Goal: Ask a question: Seek information or help from site administrators or community

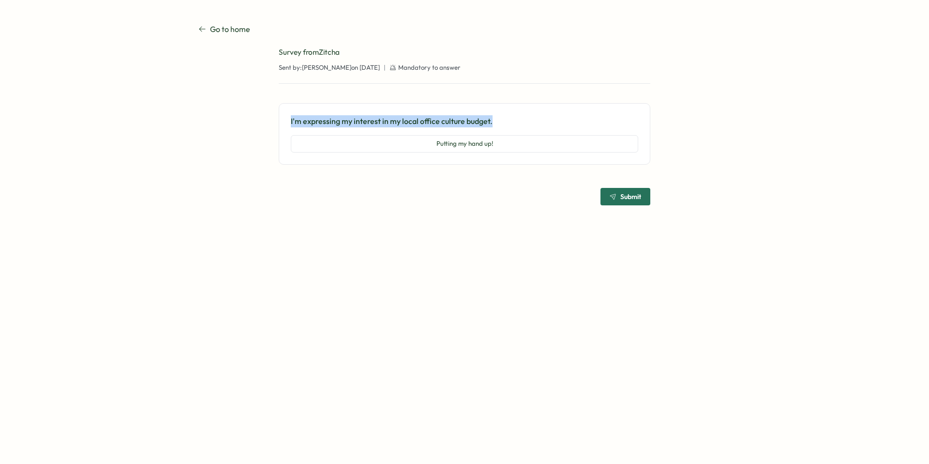
drag, startPoint x: 504, startPoint y: 121, endPoint x: 287, endPoint y: 123, distance: 216.3
click at [287, 123] on div "I'm expressing my interest in my local office culture budget. Putting my hand u…" at bounding box center [465, 133] width 372 height 61
click at [528, 124] on p "I'm expressing my interest in my local office culture budget." at bounding box center [464, 121] width 347 height 12
drag, startPoint x: 524, startPoint y: 122, endPoint x: 401, endPoint y: 119, distance: 123.0
click at [401, 119] on p "I'm expressing my interest in my local office culture budget." at bounding box center [464, 121] width 347 height 12
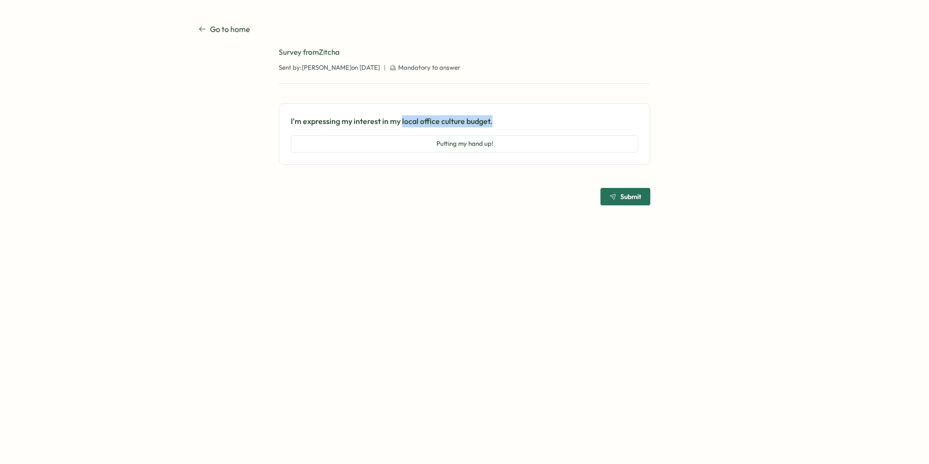
copy p "local office culture budget."
